Goal: Use online tool/utility: Utilize a website feature to perform a specific function

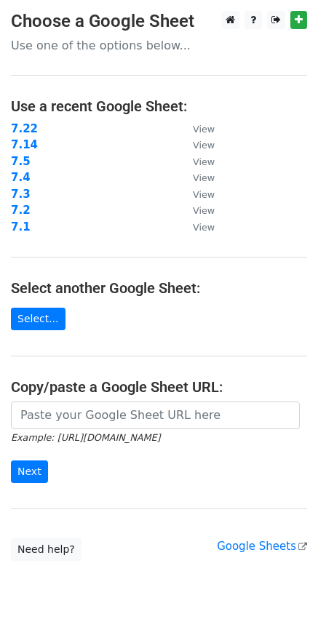
drag, startPoint x: 0, startPoint y: 0, endPoint x: 137, endPoint y: 138, distance: 194.8
click at [137, 138] on td "7.14" at bounding box center [94, 145] width 167 height 17
click at [44, 320] on link "Select..." at bounding box center [38, 318] width 55 height 23
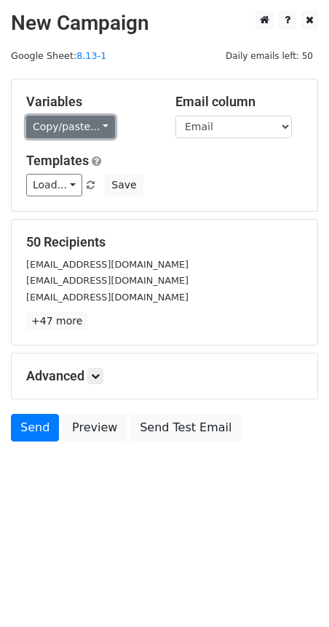
click at [98, 128] on link "Copy/paste..." at bounding box center [70, 127] width 89 height 23
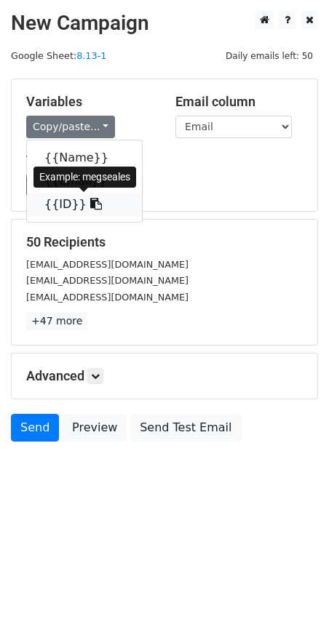
click at [66, 200] on link "{{ID}}" at bounding box center [84, 204] width 115 height 23
